Goal: Find specific page/section: Find specific page/section

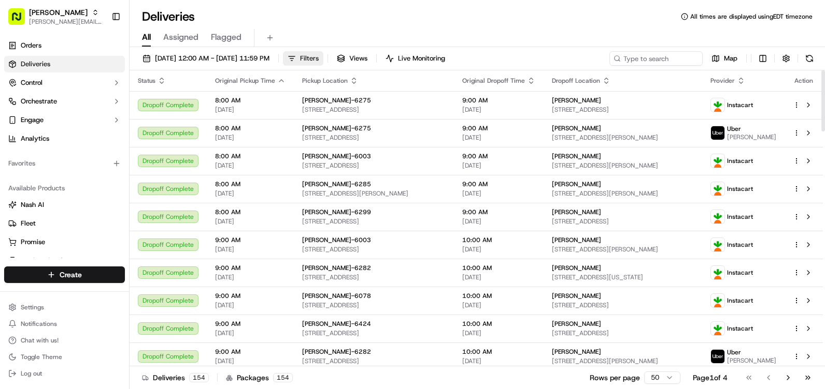
click at [323, 58] on button "Filters" at bounding box center [303, 58] width 40 height 15
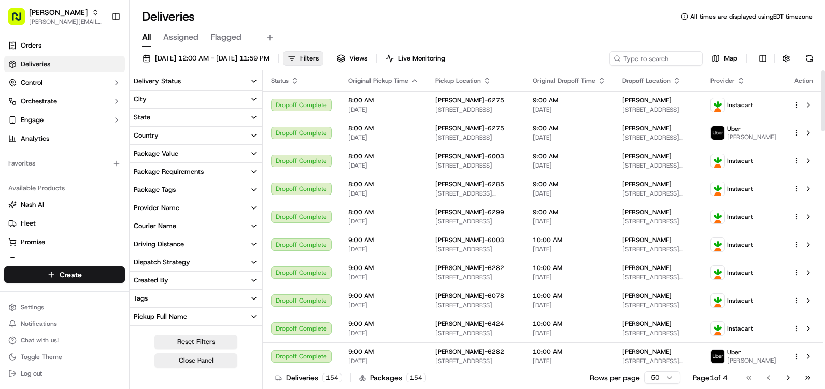
click at [166, 94] on button "City" at bounding box center [195, 100] width 133 height 18
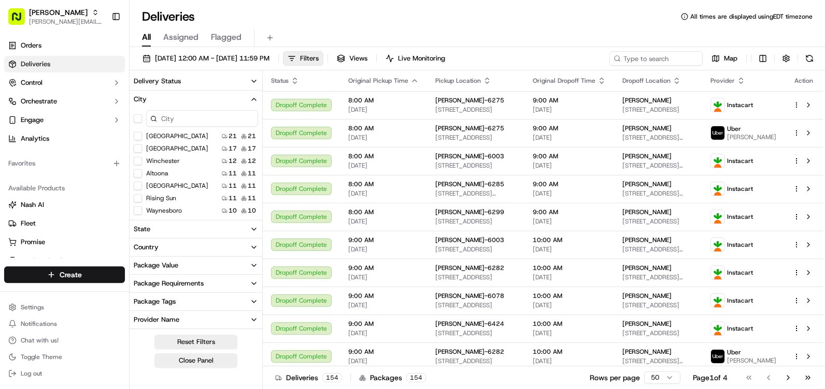
click at [187, 115] on input at bounding box center [202, 118] width 112 height 17
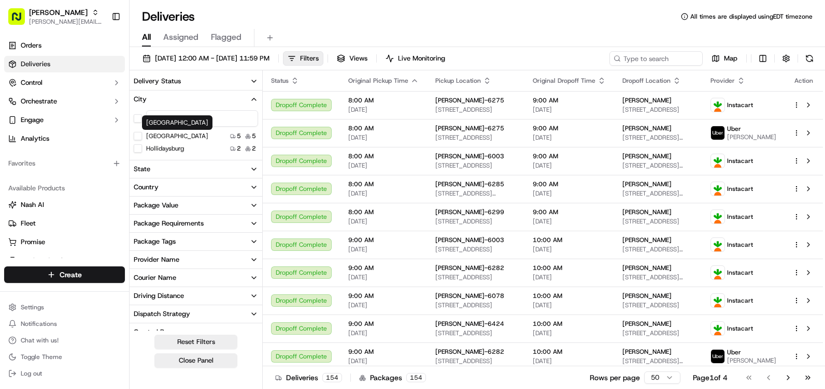
type input "dun"
click at [175, 137] on label "[GEOGRAPHIC_DATA]" at bounding box center [177, 136] width 62 height 8
click at [142, 137] on button "[GEOGRAPHIC_DATA]" at bounding box center [138, 136] width 8 height 8
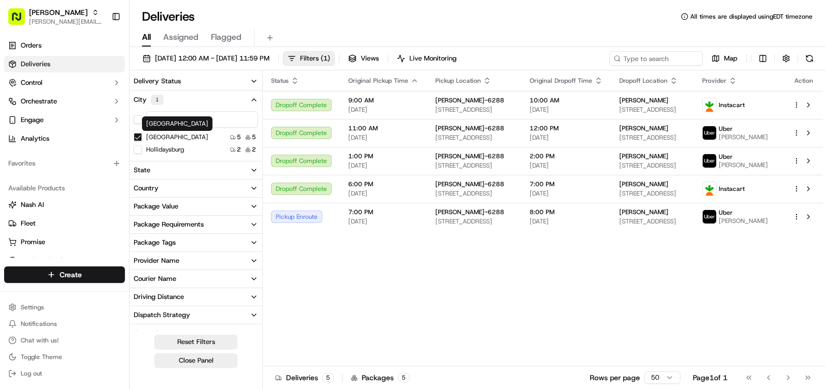
click at [154, 138] on label "[GEOGRAPHIC_DATA]" at bounding box center [177, 137] width 62 height 8
click at [142, 138] on button "[GEOGRAPHIC_DATA]" at bounding box center [138, 137] width 8 height 8
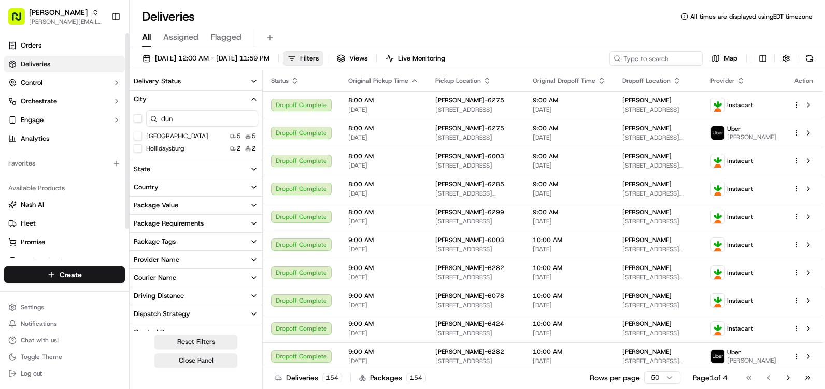
click at [138, 133] on button "[GEOGRAPHIC_DATA]" at bounding box center [138, 136] width 8 height 8
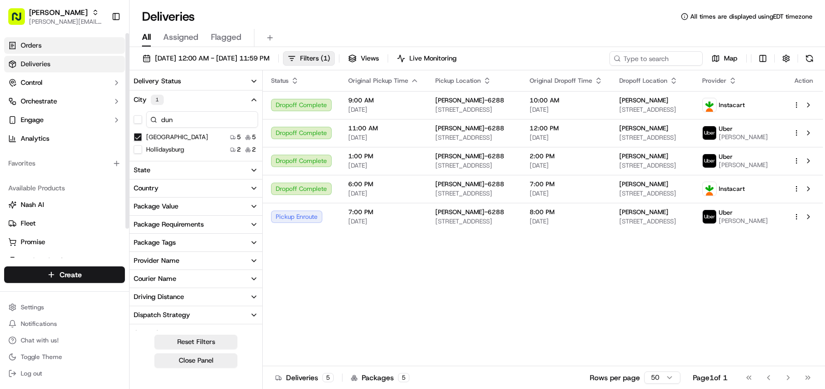
click at [32, 46] on span "Orders" at bounding box center [31, 45] width 21 height 9
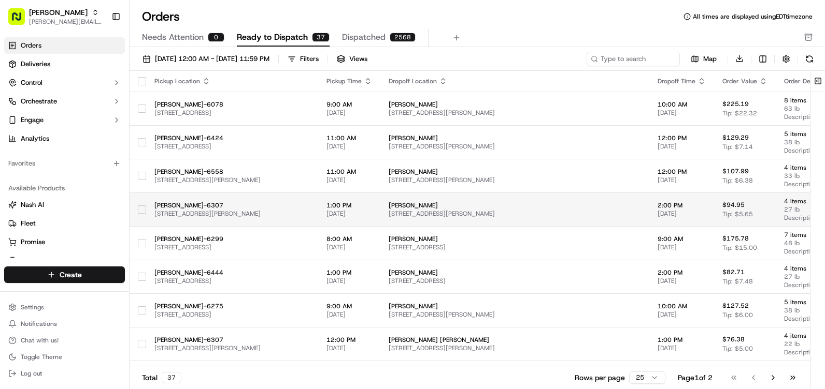
scroll to position [52, 0]
